Goal: Task Accomplishment & Management: Manage account settings

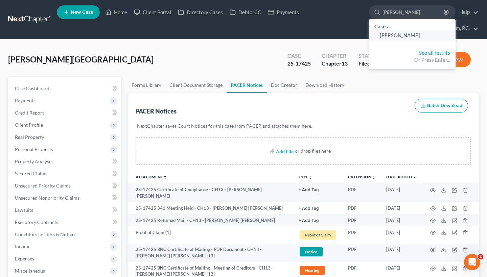
type input "[PERSON_NAME]"
click at [395, 34] on span "[PERSON_NAME]" at bounding box center [399, 35] width 40 height 6
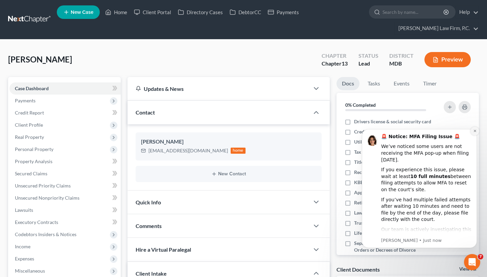
click at [470, 130] on button "Dismiss notification" at bounding box center [474, 131] width 9 height 9
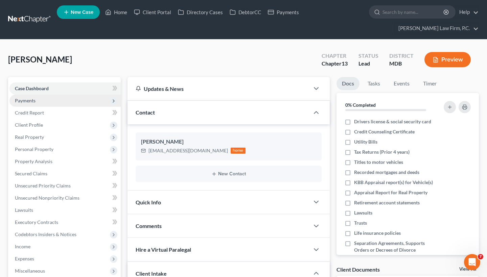
click at [81, 106] on span "Payments" at bounding box center [64, 101] width 111 height 12
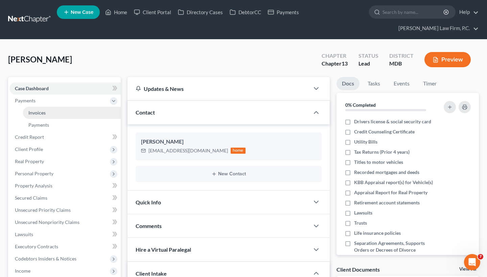
click at [61, 108] on link "Invoices" at bounding box center [72, 113] width 98 height 12
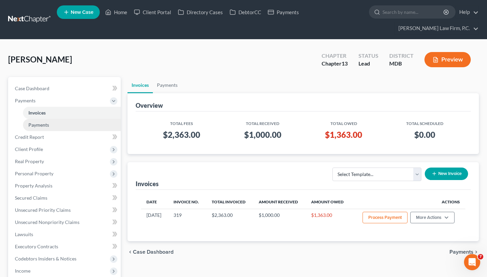
click at [57, 124] on link "Payments" at bounding box center [72, 125] width 98 height 12
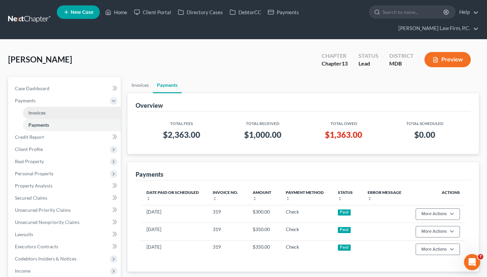
click at [59, 115] on link "Invoices" at bounding box center [72, 113] width 98 height 12
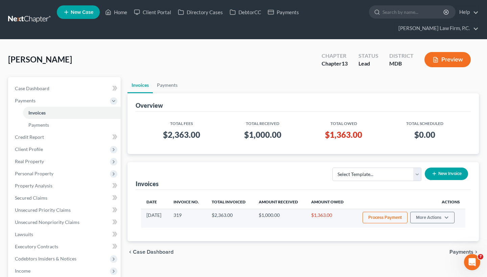
click at [419, 209] on td "Process Payment More Actions View/Edit Record Cash or Check Payment" at bounding box center [408, 218] width 114 height 19
click at [419, 214] on button "More Actions" at bounding box center [432, 217] width 44 height 11
click at [422, 243] on link "Record Cash or Check Payment" at bounding box center [441, 242] width 79 height 11
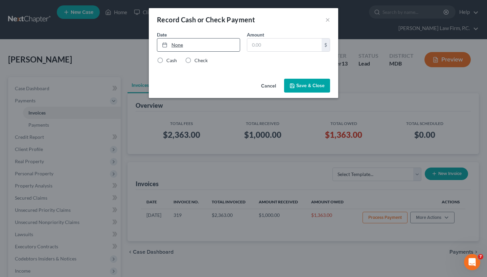
click at [179, 44] on link "None" at bounding box center [198, 45] width 82 height 13
click at [256, 44] on input "text" at bounding box center [284, 45] width 74 height 13
paste input "225"
type input "225"
click at [193, 57] on div "Check" at bounding box center [196, 60] width 23 height 7
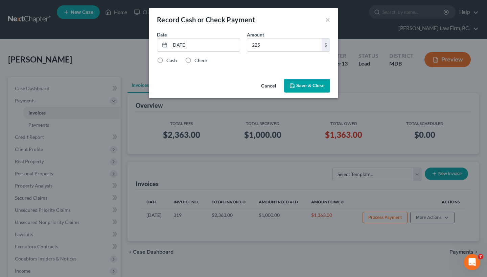
click at [196, 59] on label "Check" at bounding box center [200, 60] width 13 height 7
click at [197, 59] on input "Check" at bounding box center [199, 59] width 4 height 4
radio input "true"
click at [323, 88] on button "Save & Close" at bounding box center [307, 86] width 46 height 14
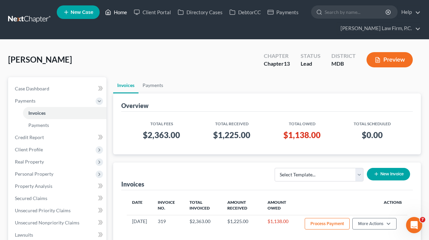
click at [119, 13] on link "Home" at bounding box center [116, 12] width 29 height 12
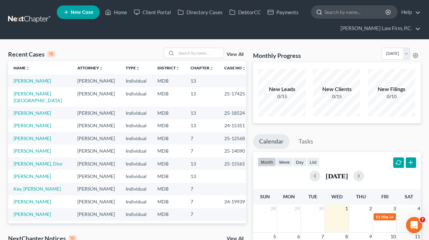
click at [336, 8] on input "search" at bounding box center [356, 12] width 62 height 13
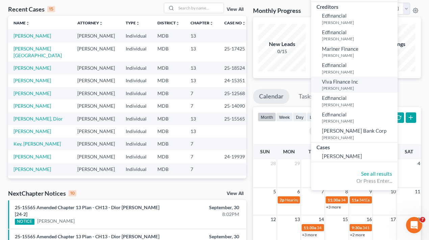
scroll to position [47, 0]
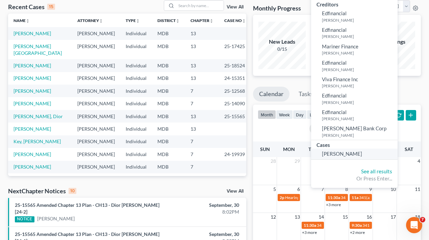
type input "[PERSON_NAME]"
click at [348, 150] on span "[PERSON_NAME]" at bounding box center [342, 153] width 40 height 6
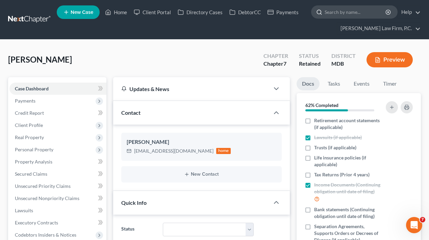
click at [346, 12] on input "search" at bounding box center [356, 12] width 62 height 13
paste input "[PERSON_NAME]"
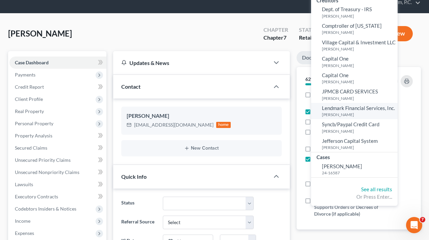
scroll to position [36, 0]
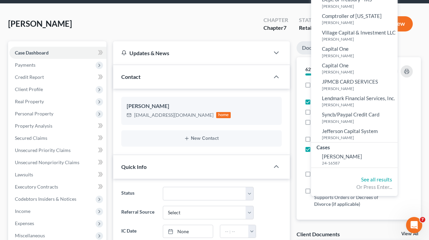
type input "[PERSON_NAME]"
click at [239, 29] on div "[PERSON_NAME] Upgraded Chapter Chapter 7 Status Retained District MDB Preview" at bounding box center [214, 26] width 413 height 29
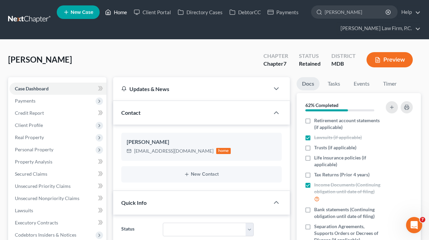
scroll to position [0, 0]
click at [117, 11] on link "Home" at bounding box center [116, 12] width 29 height 12
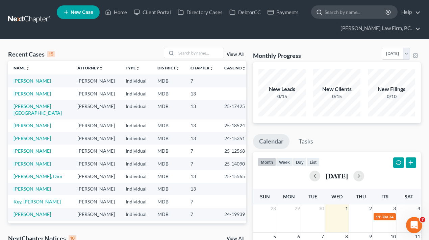
click at [335, 18] on input "search" at bounding box center [356, 12] width 62 height 13
paste input "[PERSON_NAME]"
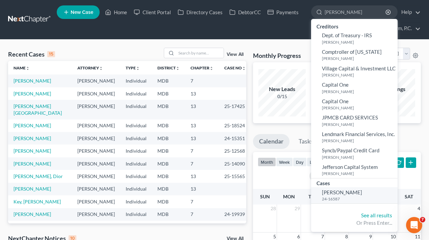
type input "[PERSON_NAME]"
click at [332, 191] on span "[PERSON_NAME]" at bounding box center [342, 192] width 40 height 6
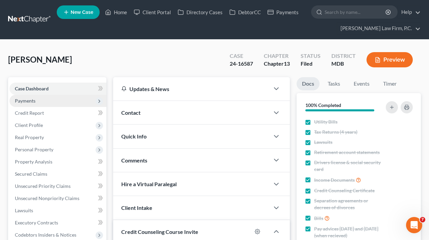
click at [36, 103] on span "Payments" at bounding box center [57, 101] width 97 height 12
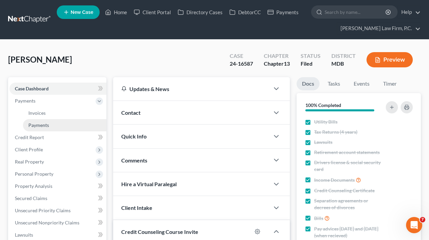
click at [37, 123] on span "Payments" at bounding box center [38, 125] width 21 height 6
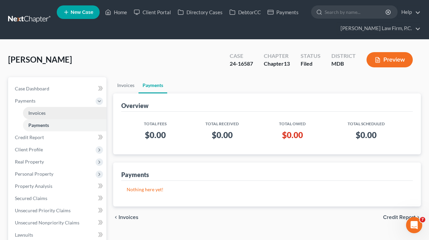
click at [40, 113] on span "Invoices" at bounding box center [36, 113] width 17 height 6
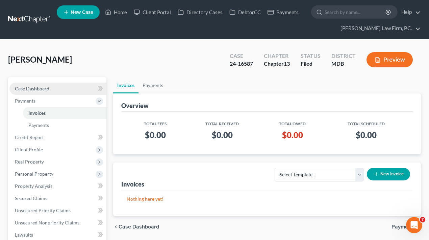
click at [48, 91] on span "Case Dashboard" at bounding box center [32, 88] width 34 height 6
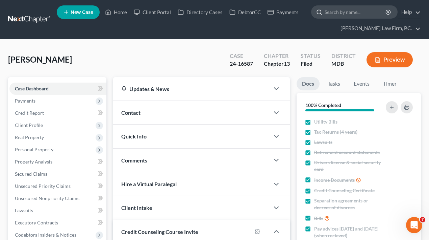
click at [347, 9] on input "search" at bounding box center [356, 12] width 62 height 13
paste input "[GEOGRAPHIC_DATA][PERSON_NAME][GEOGRAPHIC_DATA]"
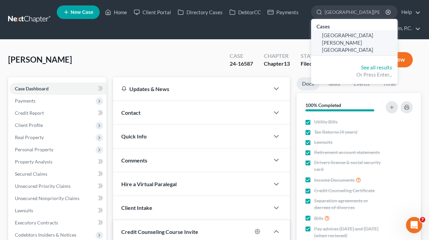
type input "[GEOGRAPHIC_DATA][PERSON_NAME][GEOGRAPHIC_DATA]"
click at [351, 37] on span "[GEOGRAPHIC_DATA][PERSON_NAME][GEOGRAPHIC_DATA]" at bounding box center [347, 42] width 51 height 21
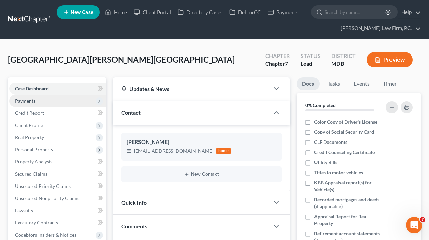
click at [77, 100] on span "Payments" at bounding box center [57, 101] width 97 height 12
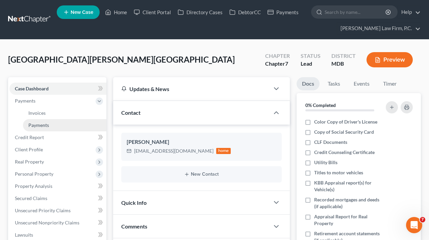
click at [67, 125] on link "Payments" at bounding box center [64, 125] width 83 height 12
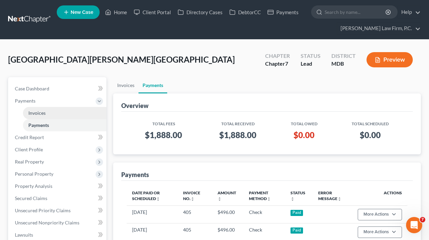
click at [70, 113] on link "Invoices" at bounding box center [64, 113] width 83 height 12
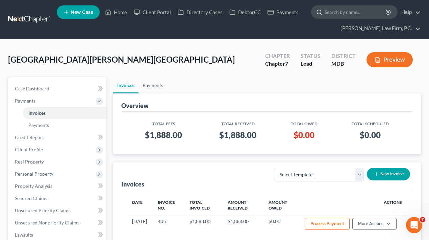
click at [356, 13] on input "search" at bounding box center [356, 12] width 62 height 13
paste input "[PERSON_NAME]"
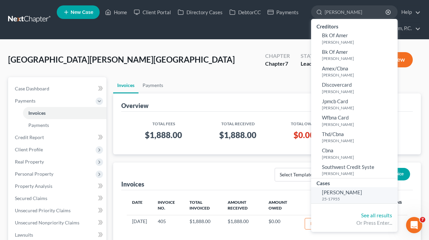
type input "[PERSON_NAME]"
click at [350, 187] on link "[PERSON_NAME] 25-17955" at bounding box center [354, 195] width 86 height 17
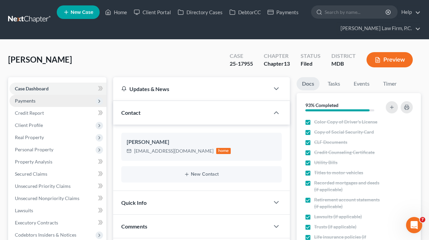
click at [54, 97] on span "Payments" at bounding box center [57, 101] width 97 height 12
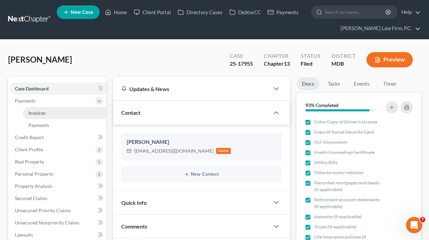
click at [54, 113] on link "Invoices" at bounding box center [64, 113] width 83 height 12
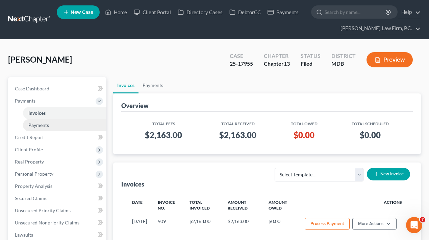
click at [53, 127] on link "Payments" at bounding box center [64, 125] width 83 height 12
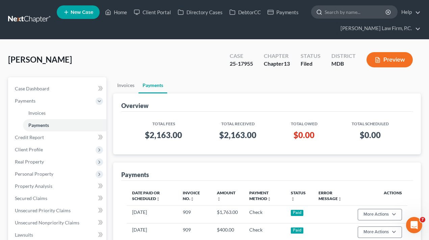
click at [348, 15] on input "search" at bounding box center [356, 12] width 62 height 13
paste input "[PERSON_NAME]"
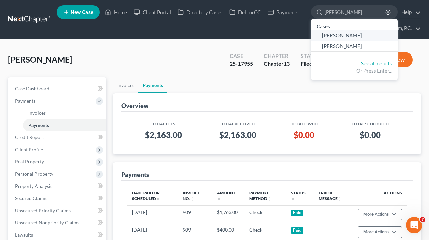
type input "[PERSON_NAME]"
click at [345, 34] on span "[PERSON_NAME]" at bounding box center [342, 35] width 40 height 6
select select "8"
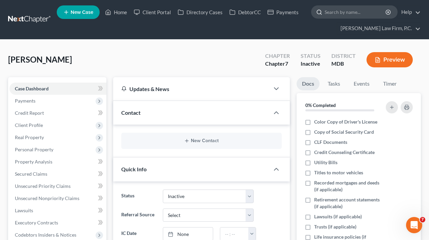
click at [346, 12] on input "search" at bounding box center [356, 12] width 62 height 13
paste input "[PERSON_NAME]"
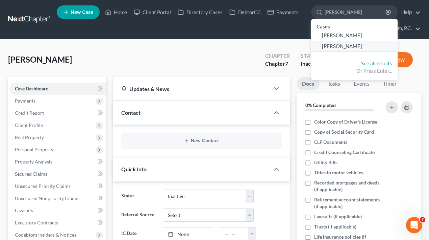
type input "[PERSON_NAME]"
click at [343, 42] on link "[PERSON_NAME]" at bounding box center [354, 46] width 86 height 10
click at [340, 48] on span "[PERSON_NAME]" at bounding box center [342, 46] width 40 height 6
click at [340, 44] on span "[PERSON_NAME]" at bounding box center [342, 46] width 40 height 6
click at [333, 35] on span "[PERSON_NAME]" at bounding box center [342, 35] width 40 height 6
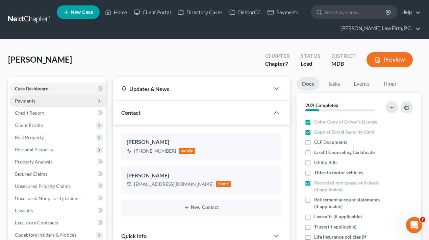
click at [52, 102] on span "Payments" at bounding box center [57, 101] width 97 height 12
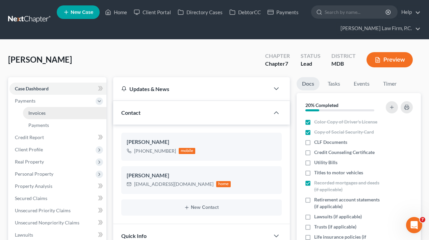
click at [52, 113] on link "Invoices" at bounding box center [64, 113] width 83 height 12
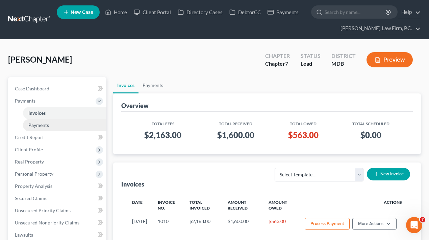
click at [51, 125] on link "Payments" at bounding box center [64, 125] width 83 height 12
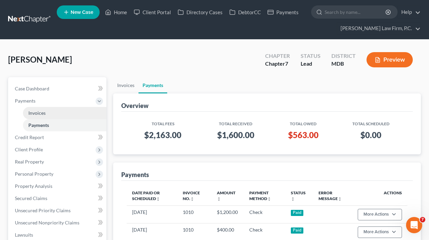
click at [51, 114] on link "Invoices" at bounding box center [64, 113] width 83 height 12
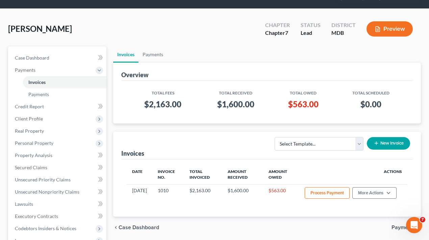
scroll to position [32, 0]
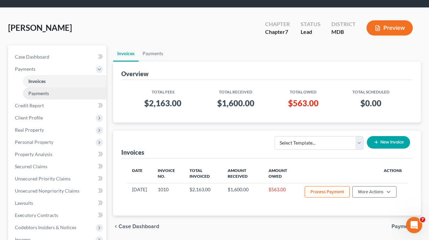
click at [75, 91] on link "Payments" at bounding box center [64, 93] width 83 height 12
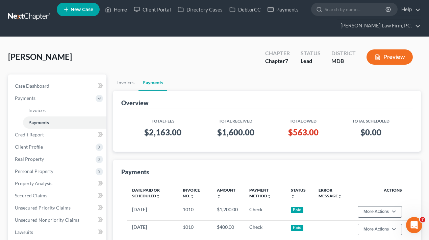
scroll to position [1, 0]
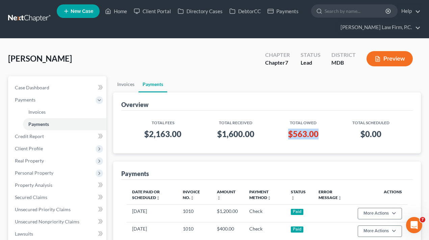
drag, startPoint x: 288, startPoint y: 132, endPoint x: 324, endPoint y: 136, distance: 36.3
click at [324, 136] on h3 "$563.00" at bounding box center [303, 133] width 52 height 11
copy h3 "$563.00"
click at [348, 9] on input "search" at bounding box center [356, 11] width 62 height 13
paste input "[PERSON_NAME]"
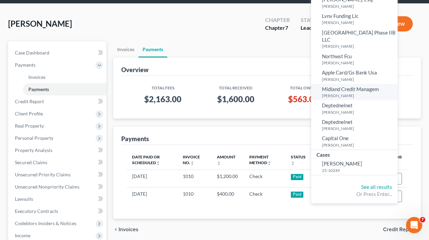
scroll to position [43, 0]
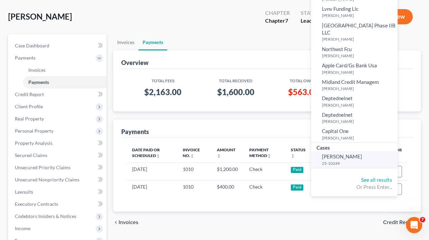
type input "[PERSON_NAME]"
click at [342, 160] on small "25-10249" at bounding box center [359, 163] width 74 height 6
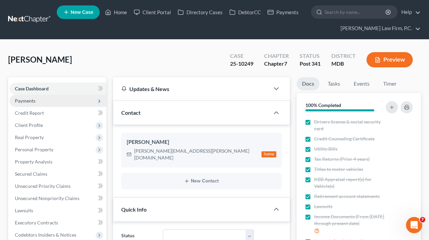
click at [66, 105] on span "Payments" at bounding box center [57, 101] width 97 height 12
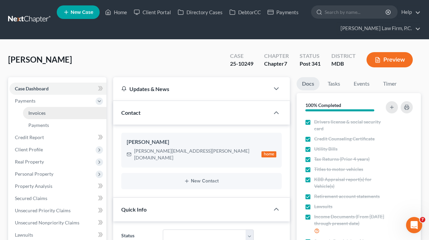
click at [63, 114] on link "Invoices" at bounding box center [64, 113] width 83 height 12
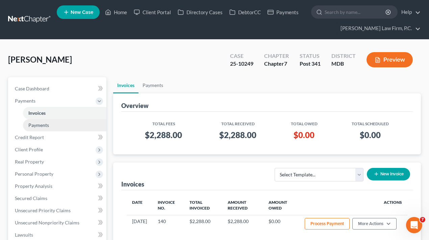
click at [58, 126] on link "Payments" at bounding box center [64, 125] width 83 height 12
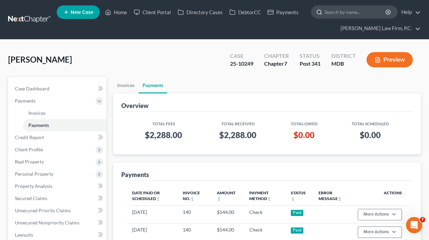
click at [366, 9] on input "search" at bounding box center [356, 12] width 62 height 13
paste input "[PERSON_NAME]"
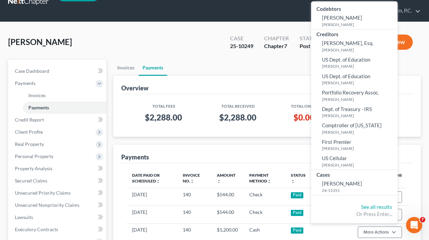
scroll to position [40, 0]
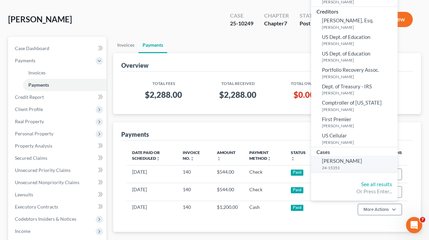
type input "[PERSON_NAME]"
click at [347, 165] on small "24-15351" at bounding box center [359, 168] width 74 height 6
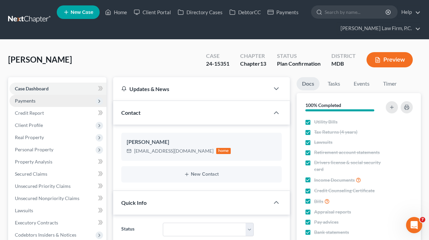
click at [55, 96] on span "Payments" at bounding box center [57, 101] width 97 height 12
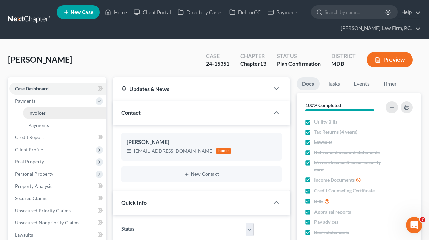
click at [53, 111] on link "Invoices" at bounding box center [64, 113] width 83 height 12
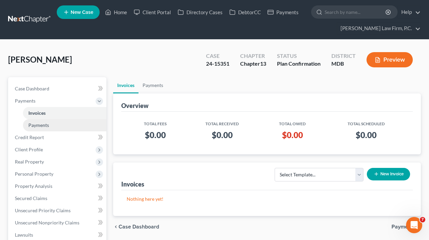
click at [49, 124] on link "Payments" at bounding box center [64, 125] width 83 height 12
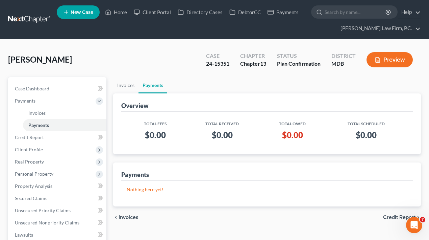
click at [351, 20] on ul "New Case Home Client Portal Directory Cases DebtorCC Payments - No Result - See…" at bounding box center [239, 19] width 364 height 32
click at [351, 16] on input "search" at bounding box center [356, 12] width 62 height 13
paste input "Brown, Faunai"
type input "Brown, Faunai"
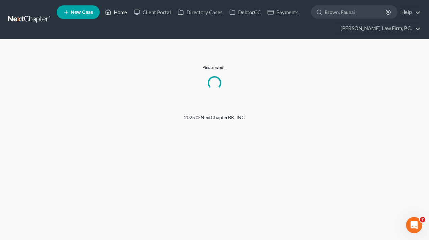
click at [123, 13] on link "Home" at bounding box center [116, 12] width 29 height 12
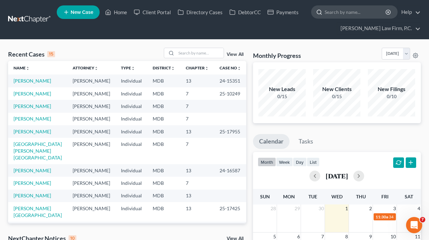
click at [362, 16] on input "search" at bounding box center [356, 12] width 62 height 13
paste input "Brown, Faunai"
type input "Brown, Faunai"
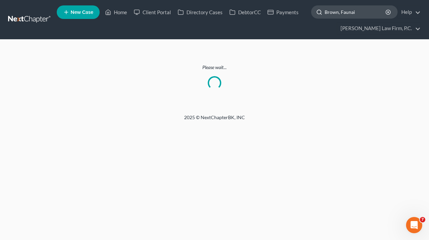
click at [391, 15] on div "Brown, Faunai" at bounding box center [354, 11] width 86 height 13
click at [389, 15] on icon "button" at bounding box center [387, 11] width 5 height 5
click at [346, 15] on input "search" at bounding box center [356, 12] width 62 height 13
paste input "[PERSON_NAME]"
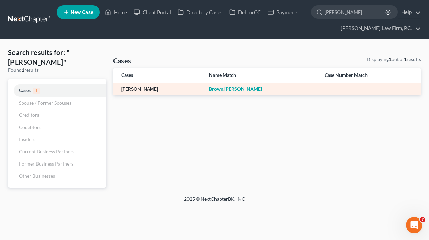
type input "[PERSON_NAME]"
click at [137, 89] on link "[PERSON_NAME]" at bounding box center [139, 89] width 37 height 5
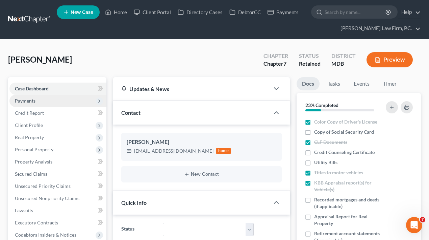
click at [61, 98] on span "Payments" at bounding box center [57, 101] width 97 height 12
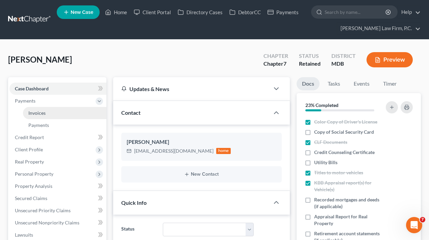
click at [58, 111] on link "Invoices" at bounding box center [64, 113] width 83 height 12
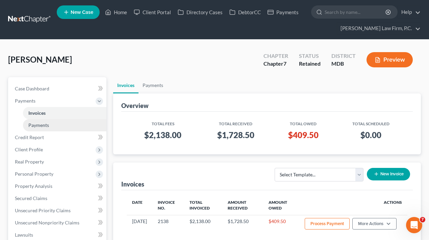
click at [53, 125] on link "Payments" at bounding box center [64, 125] width 83 height 12
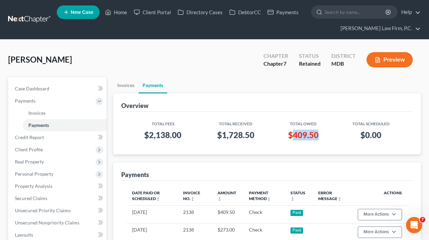
drag, startPoint x: 294, startPoint y: 136, endPoint x: 321, endPoint y: 135, distance: 27.4
click at [321, 135] on h3 "$409.50" at bounding box center [303, 134] width 52 height 11
copy h3 "409.50"
click at [333, 10] on input "search" at bounding box center [356, 12] width 62 height 13
paste input "[PERSON_NAME]"
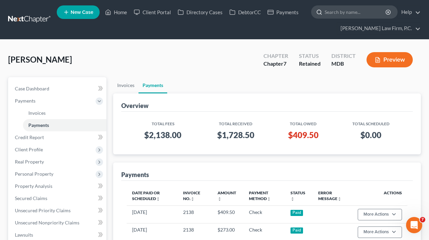
type input "[PERSON_NAME]"
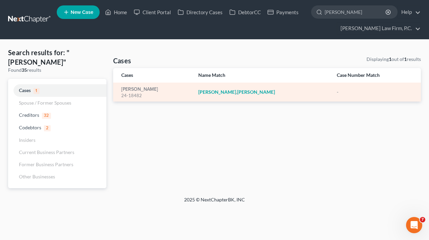
click at [156, 91] on div "[PERSON_NAME] 24-18482" at bounding box center [154, 91] width 66 height 13
click at [145, 89] on link "[PERSON_NAME]" at bounding box center [139, 89] width 37 height 5
select select "6"
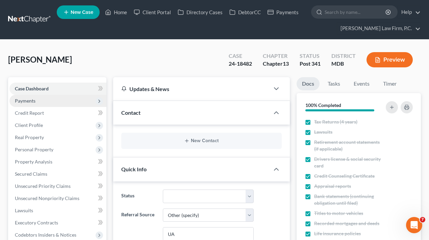
click at [46, 100] on span "Payments" at bounding box center [57, 101] width 97 height 12
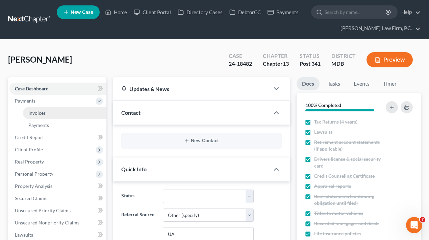
scroll to position [122, 0]
click at [46, 112] on link "Invoices" at bounding box center [64, 113] width 83 height 12
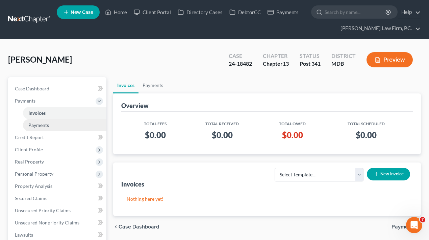
click at [46, 127] on span "Payments" at bounding box center [38, 125] width 21 height 6
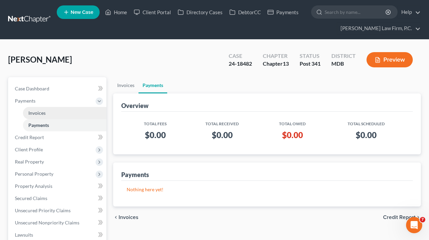
click at [47, 113] on link "Invoices" at bounding box center [64, 113] width 83 height 12
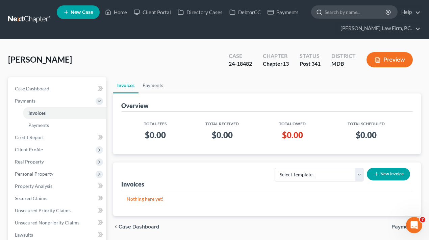
click at [339, 12] on input "search" at bounding box center [356, 12] width 62 height 13
paste input "[PERSON_NAME]"
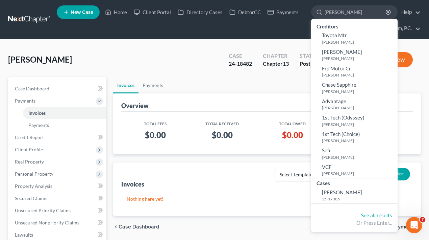
type input "[PERSON_NAME]"
click at [348, 201] on ul "Creditors Toyota Mtr [PERSON_NAME] Usaa Fsb [PERSON_NAME] Motor [PERSON_NAME], …" at bounding box center [354, 112] width 86 height 187
click at [345, 189] on span "[PERSON_NAME]" at bounding box center [342, 192] width 40 height 6
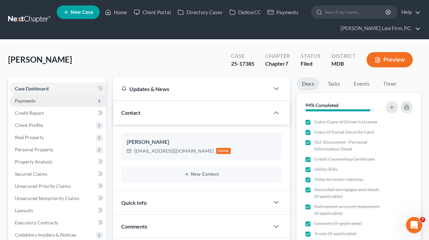
click at [46, 102] on span "Payments" at bounding box center [57, 101] width 97 height 12
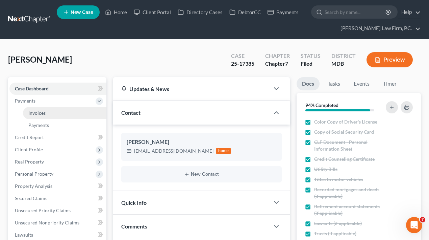
click at [47, 110] on link "Invoices" at bounding box center [64, 113] width 83 height 12
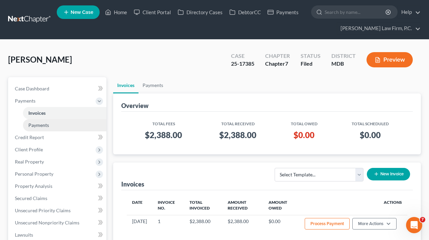
click at [64, 127] on link "Payments" at bounding box center [64, 125] width 83 height 12
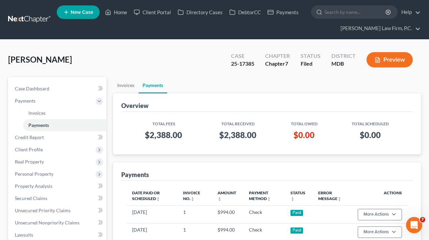
click at [166, 3] on nav "Home New Case Client Portal Directory Cases DebtorCC Payments [PERSON_NAME] Law…" at bounding box center [214, 19] width 429 height 39
click at [359, 13] on input "search" at bounding box center [356, 12] width 62 height 13
paste input "[PERSON_NAME]"
type input "[PERSON_NAME]"
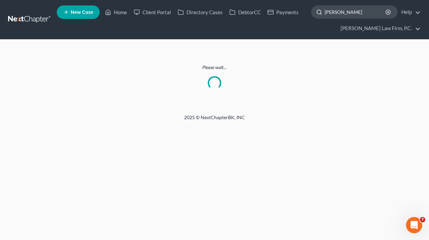
drag, startPoint x: 362, startPoint y: 13, endPoint x: 343, endPoint y: 14, distance: 19.6
click at [343, 14] on input "[PERSON_NAME]" at bounding box center [356, 12] width 62 height 13
type input "[PERSON_NAME]"
click at [117, 14] on link "Home" at bounding box center [116, 12] width 29 height 12
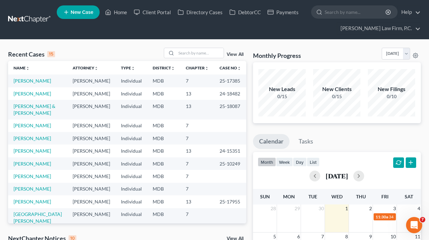
click at [363, 19] on form at bounding box center [354, 12] width 86 height 14
click at [362, 16] on input "search" at bounding box center [356, 12] width 62 height 13
type input "[PERSON_NAME]"
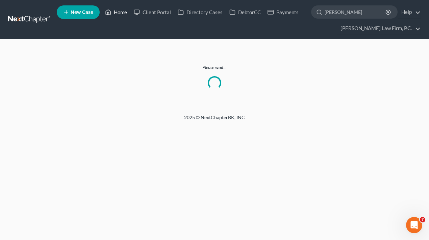
click at [119, 15] on link "Home" at bounding box center [116, 12] width 29 height 12
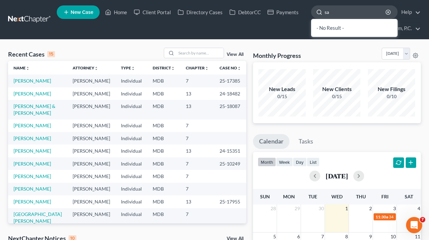
type input "s"
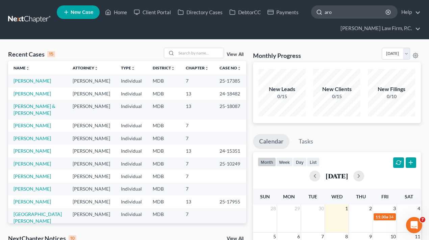
type input "[PERSON_NAME]"
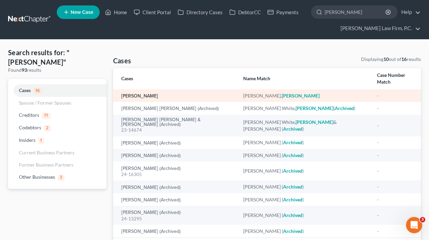
click at [145, 94] on link "[PERSON_NAME]" at bounding box center [139, 96] width 37 height 5
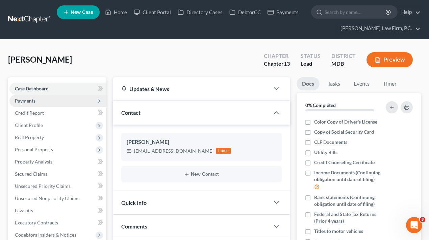
click at [57, 100] on span "Payments" at bounding box center [57, 101] width 97 height 12
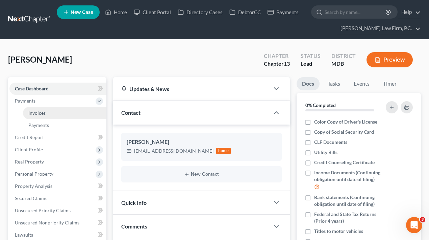
click at [58, 117] on link "Invoices" at bounding box center [64, 113] width 83 height 12
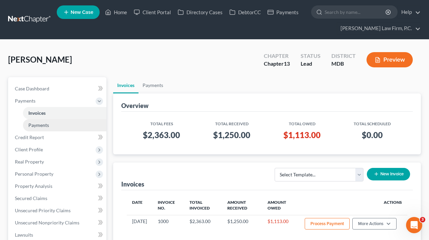
click at [57, 126] on link "Payments" at bounding box center [64, 125] width 83 height 12
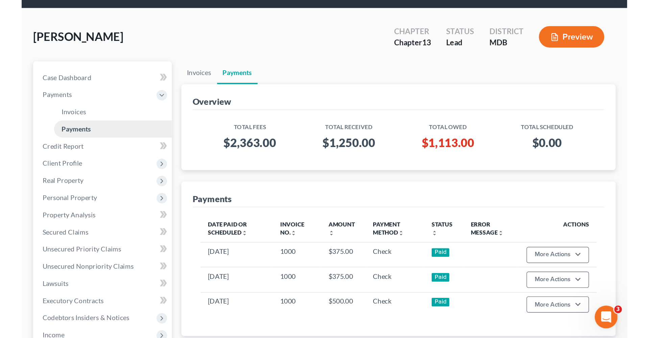
scroll to position [35, 0]
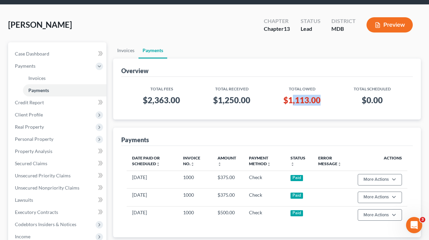
drag, startPoint x: 320, startPoint y: 100, endPoint x: 292, endPoint y: 101, distance: 28.4
click at [292, 101] on h3 "$1,113.00" at bounding box center [301, 100] width 59 height 11
click at [300, 98] on h3 "$1,113.00" at bounding box center [301, 100] width 59 height 11
